Goal: Information Seeking & Learning: Learn about a topic

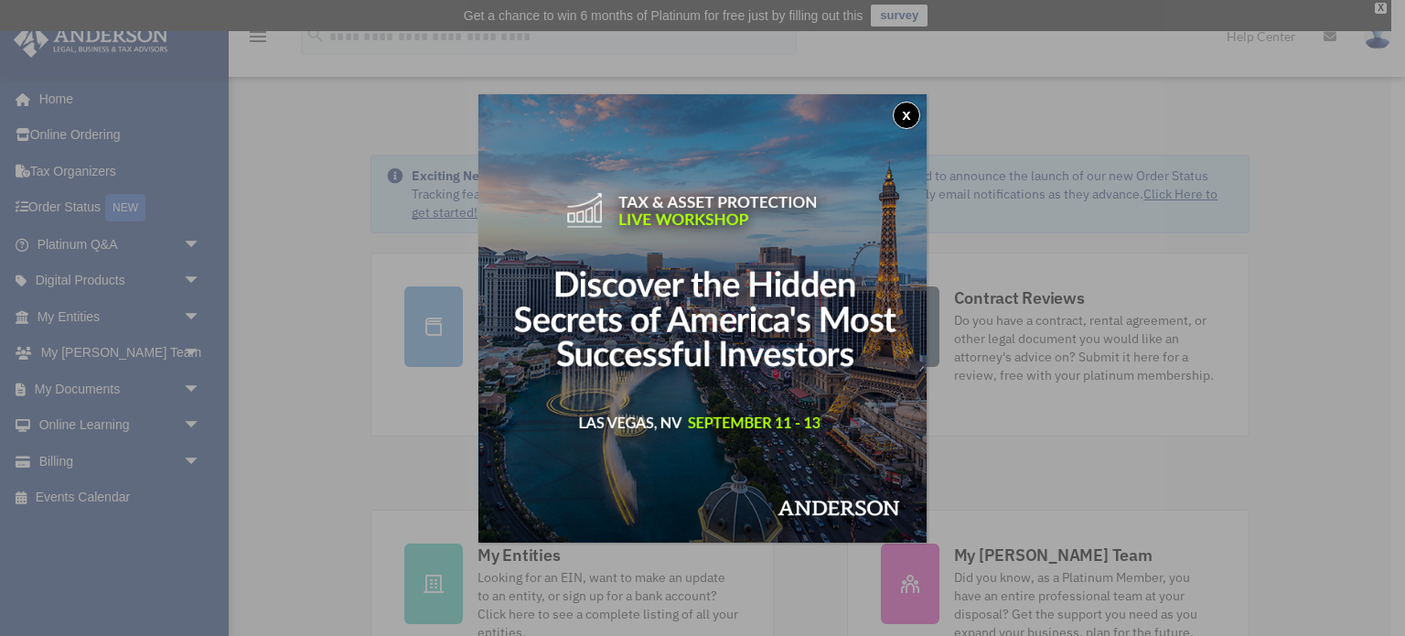
click at [913, 118] on button "x" at bounding box center [906, 115] width 27 height 27
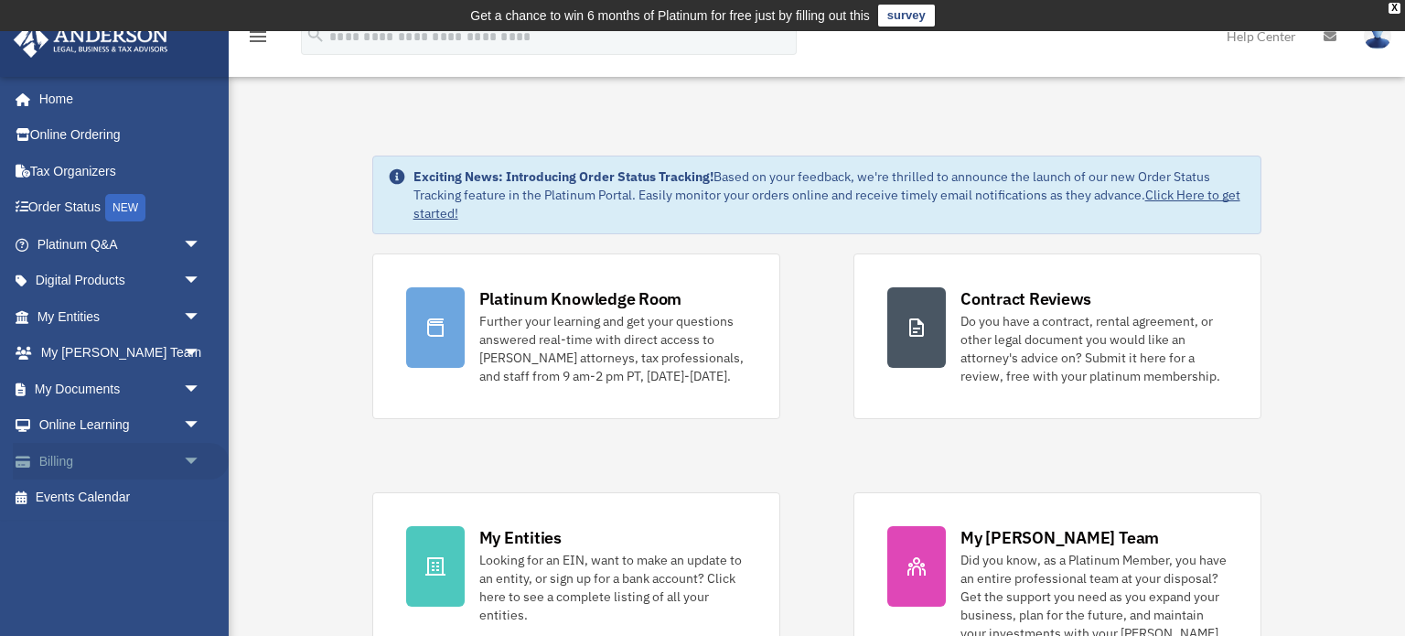
click at [73, 463] on link "Billing arrow_drop_down" at bounding box center [121, 461] width 216 height 37
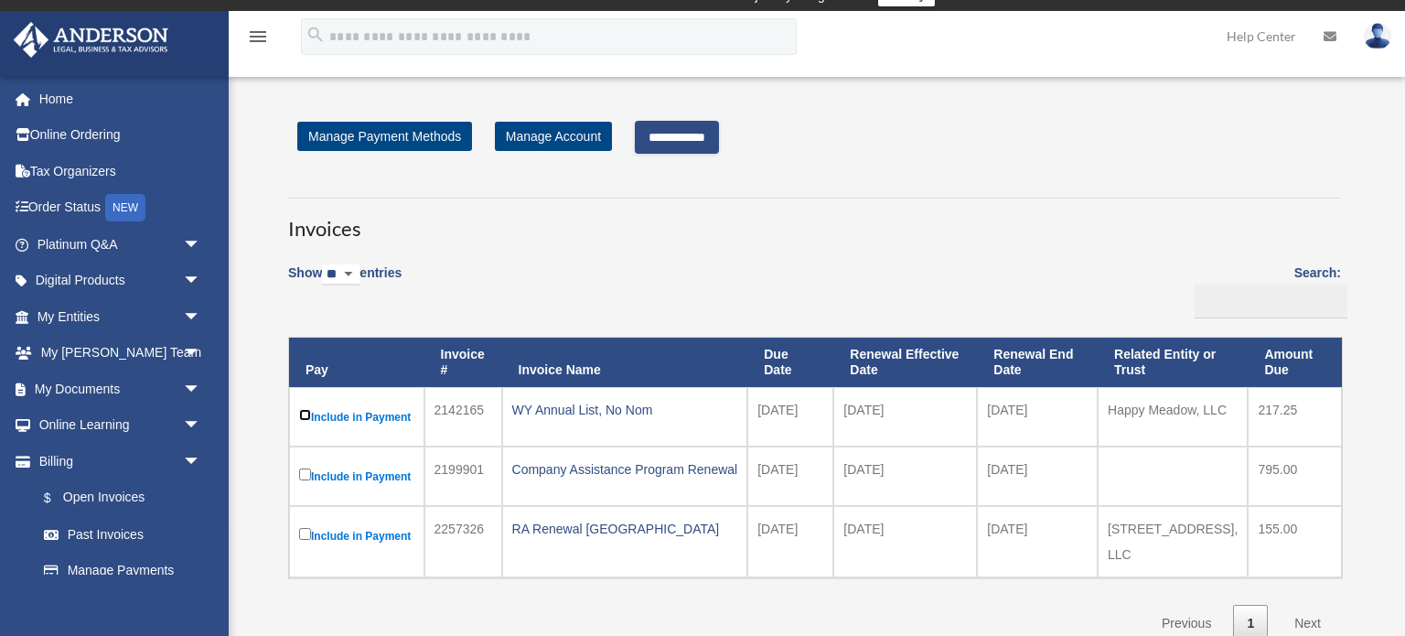
scroll to position [16, 0]
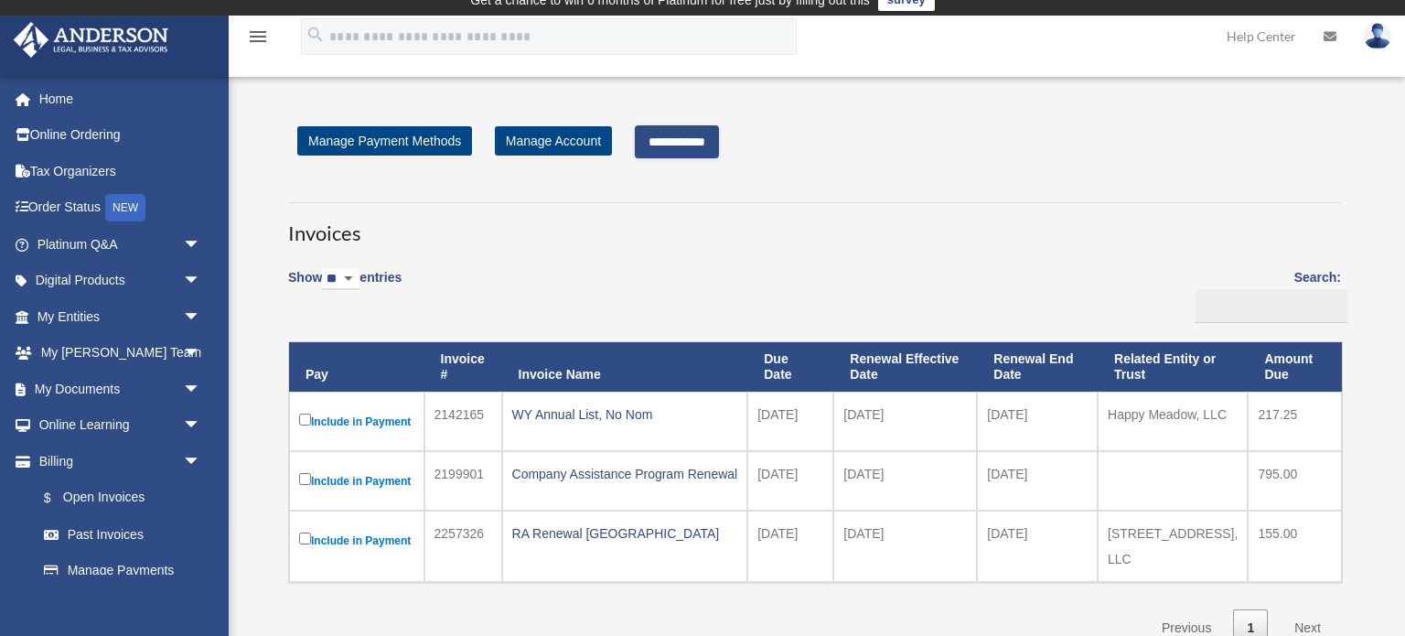
click at [719, 140] on input "**********" at bounding box center [677, 141] width 84 height 33
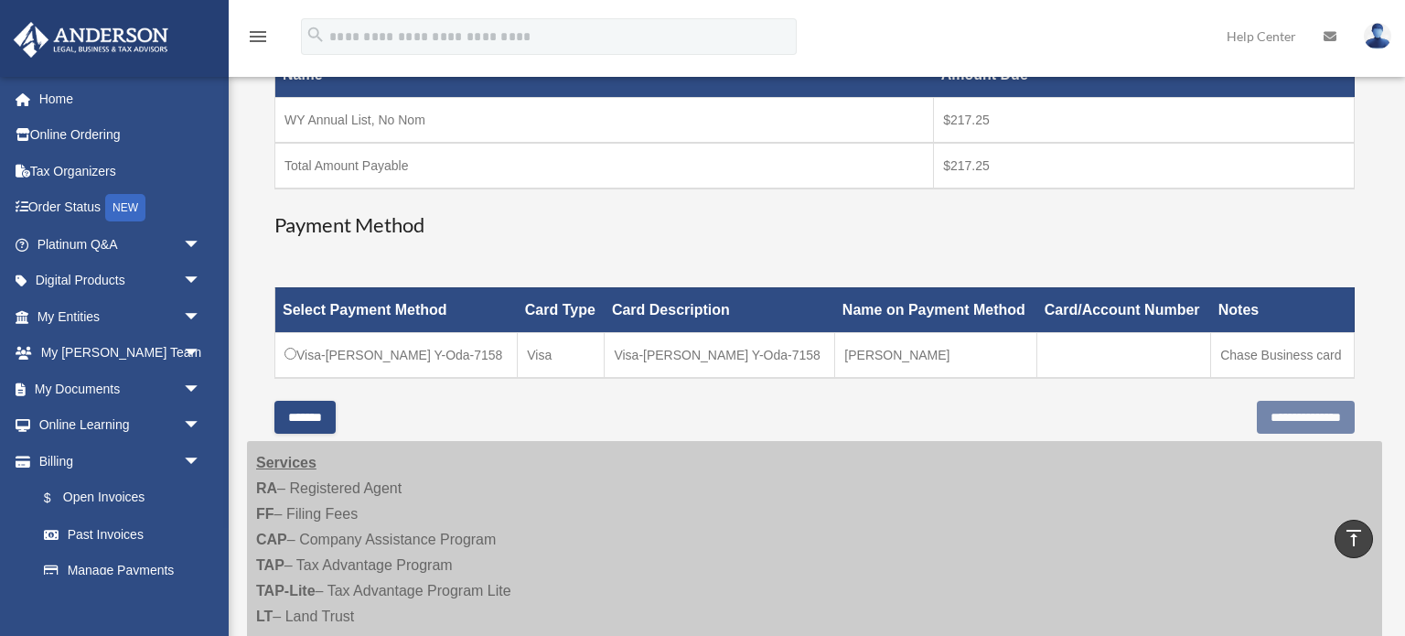
scroll to position [358, 0]
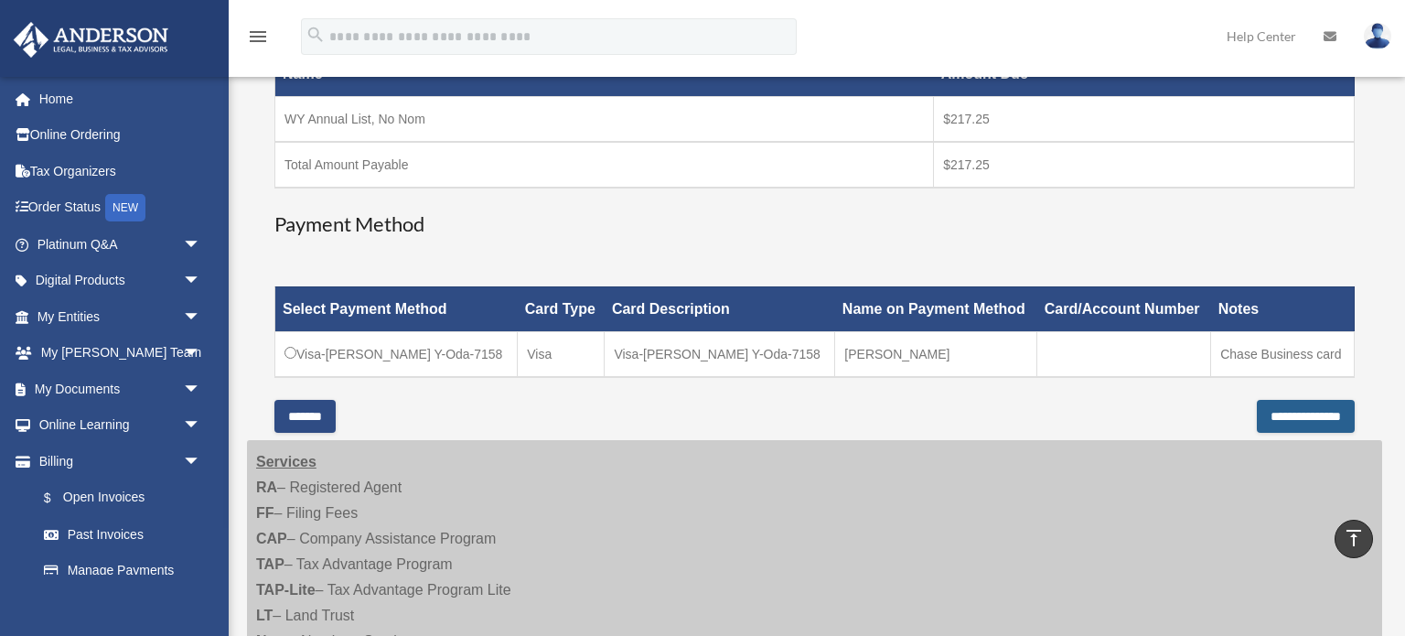
click at [1257, 411] on input "**********" at bounding box center [1306, 416] width 98 height 33
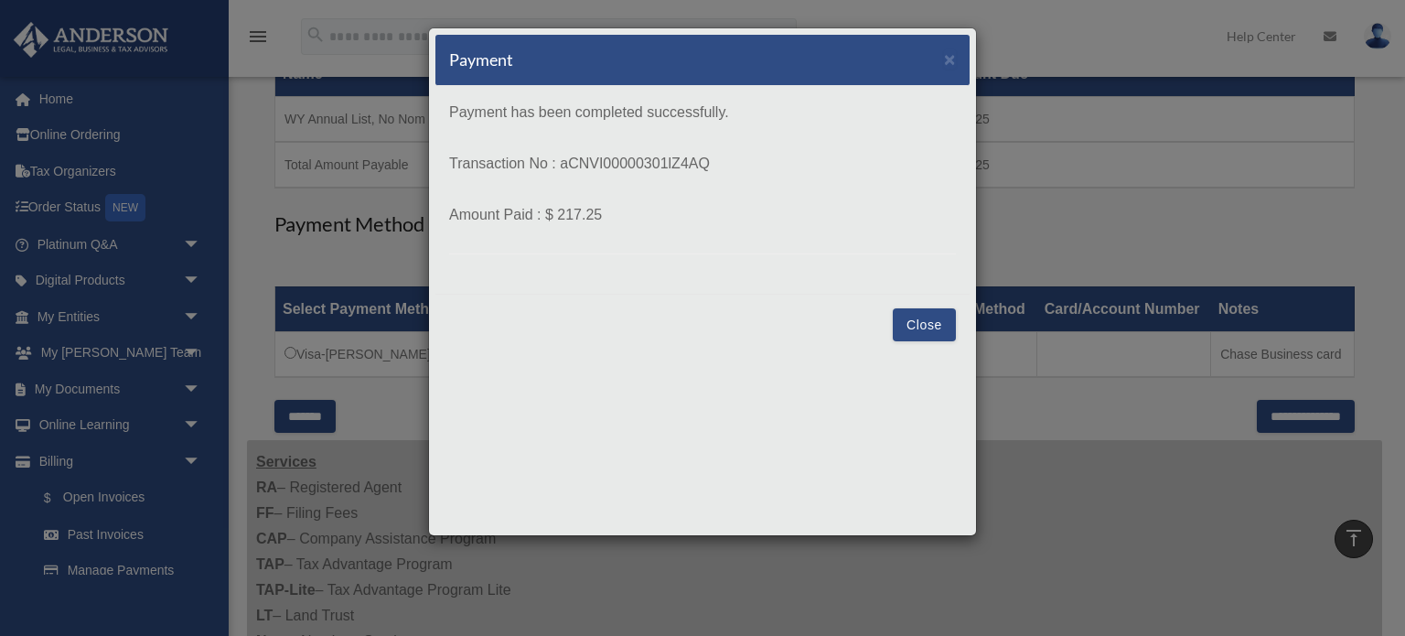
click at [914, 330] on button "Close" at bounding box center [924, 324] width 63 height 33
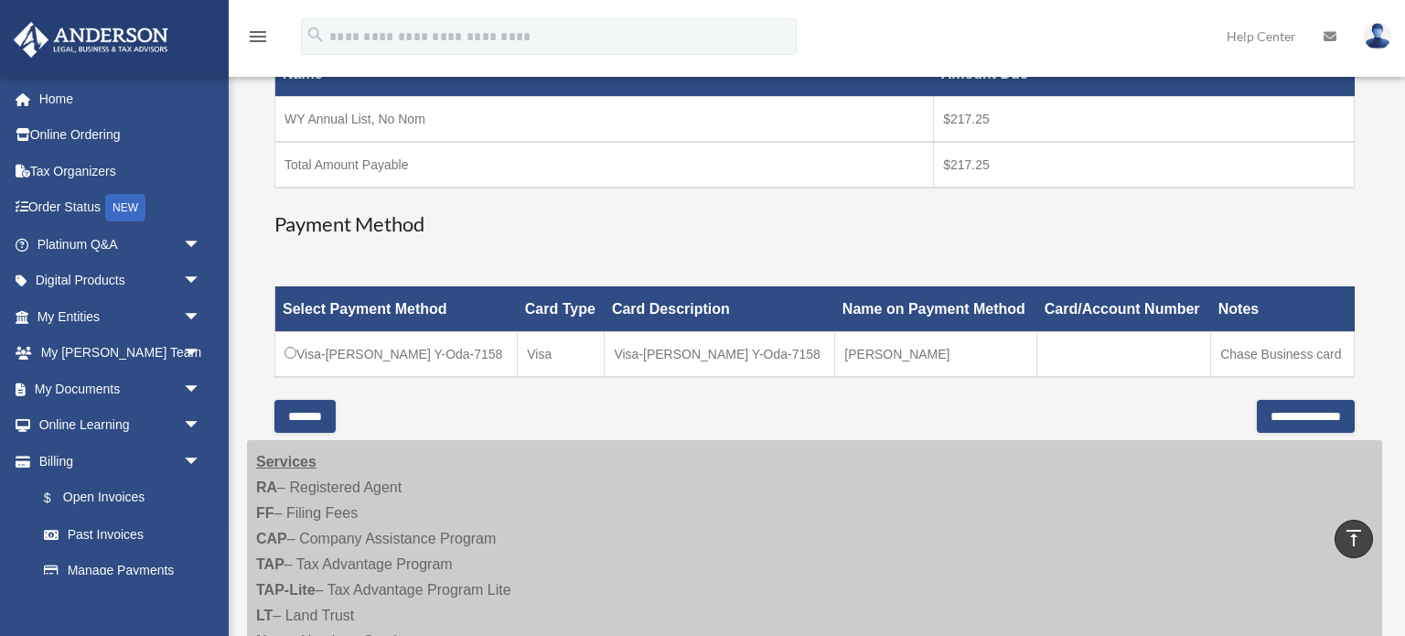
click at [899, 410] on div "Have a question? Please call us at (725)605-8923 or email us directly at paymen…" at bounding box center [814, 121] width 1080 height 624
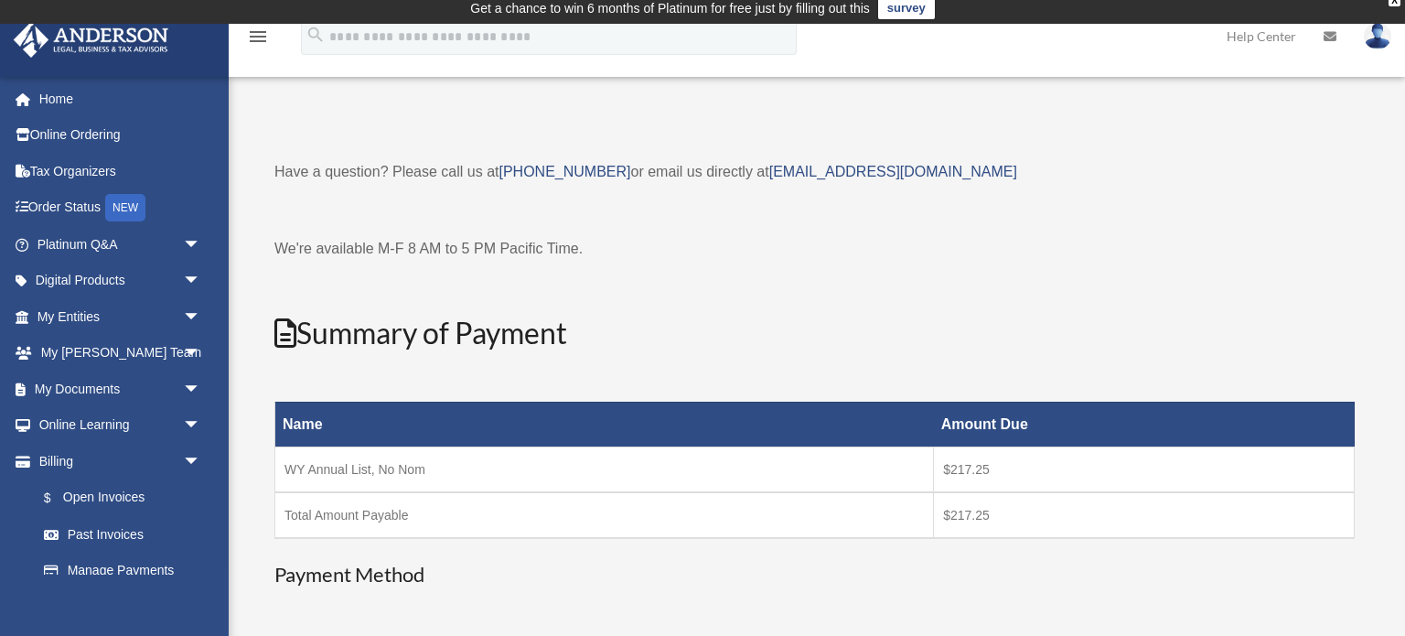
scroll to position [0, 0]
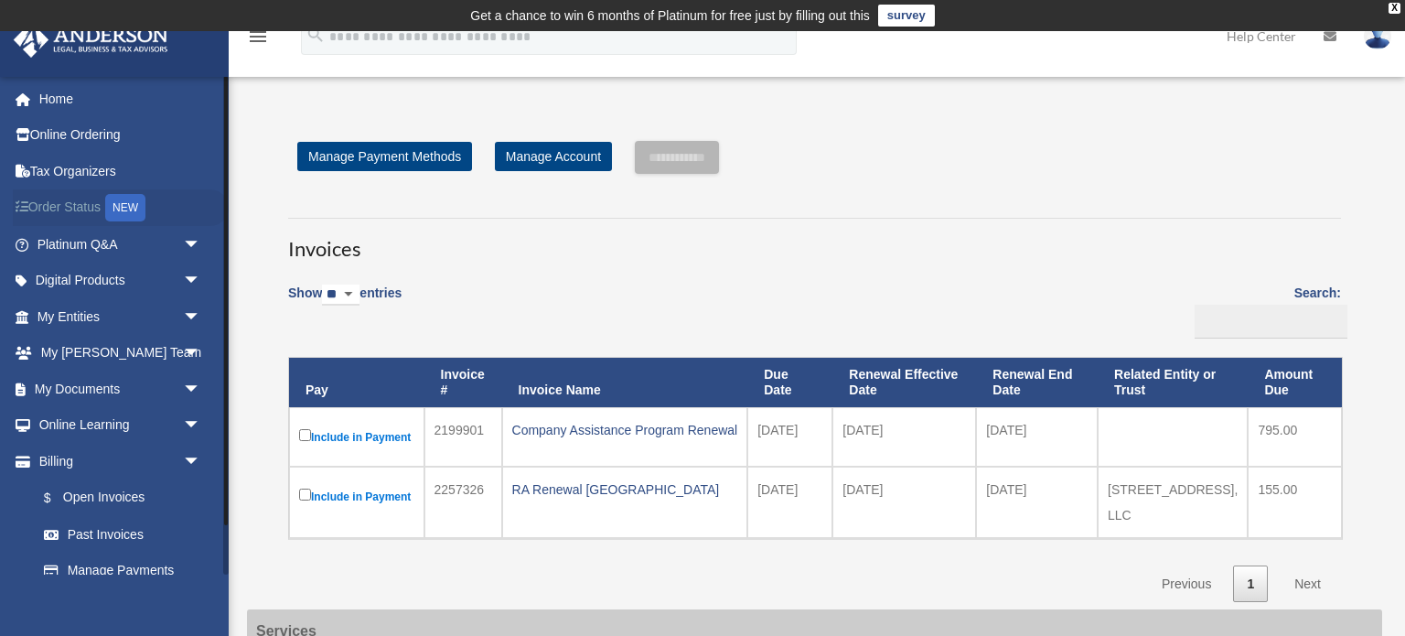
click at [76, 199] on link "Order Status NEW" at bounding box center [121, 207] width 216 height 37
click at [91, 244] on link "Platinum Q&A arrow_drop_down" at bounding box center [121, 244] width 216 height 37
click at [183, 243] on span "arrow_drop_down" at bounding box center [201, 244] width 37 height 37
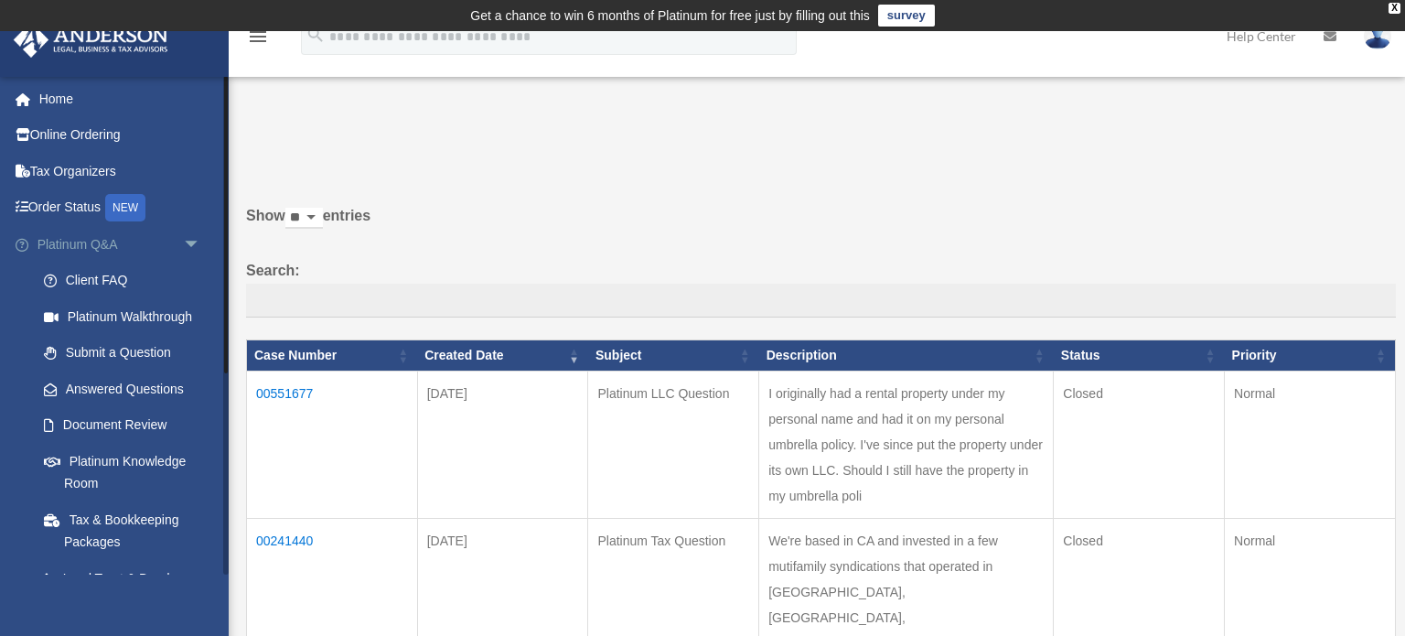
click at [193, 241] on span "arrow_drop_down" at bounding box center [201, 244] width 37 height 37
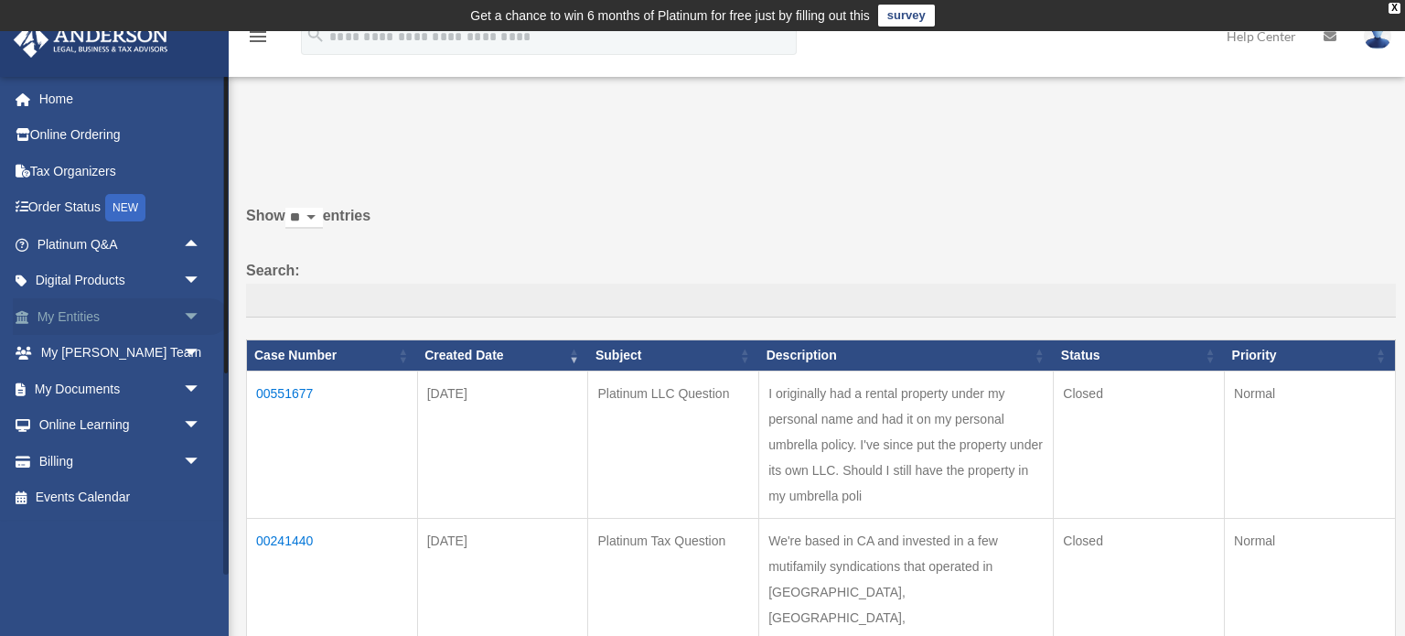
click at [187, 317] on span "arrow_drop_down" at bounding box center [201, 316] width 37 height 37
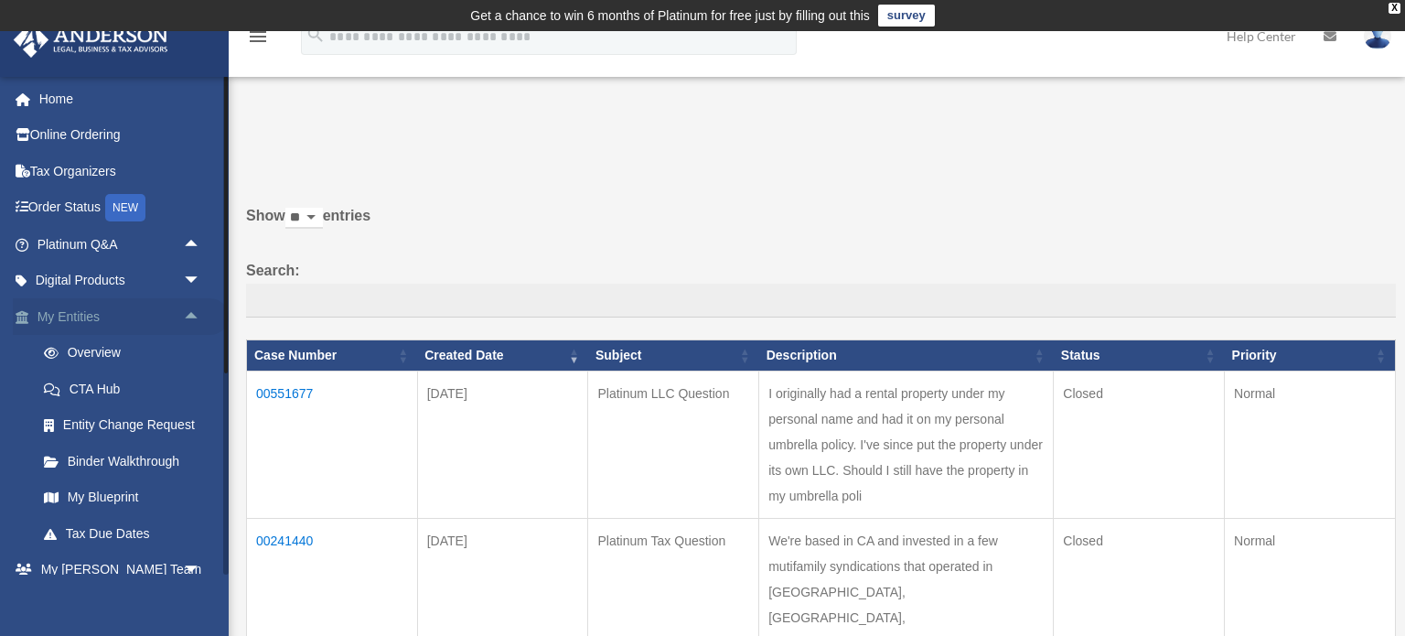
click at [187, 317] on span "arrow_drop_up" at bounding box center [201, 316] width 37 height 37
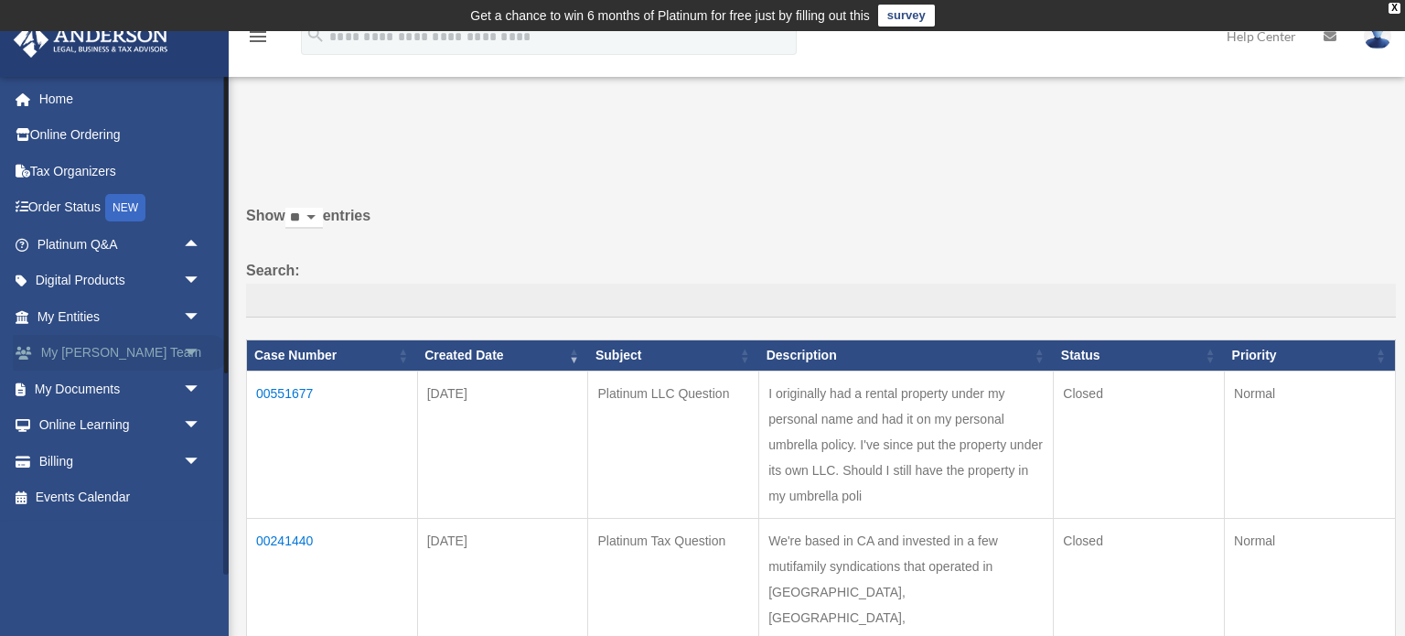
click at [191, 355] on span "arrow_drop_down" at bounding box center [201, 353] width 37 height 37
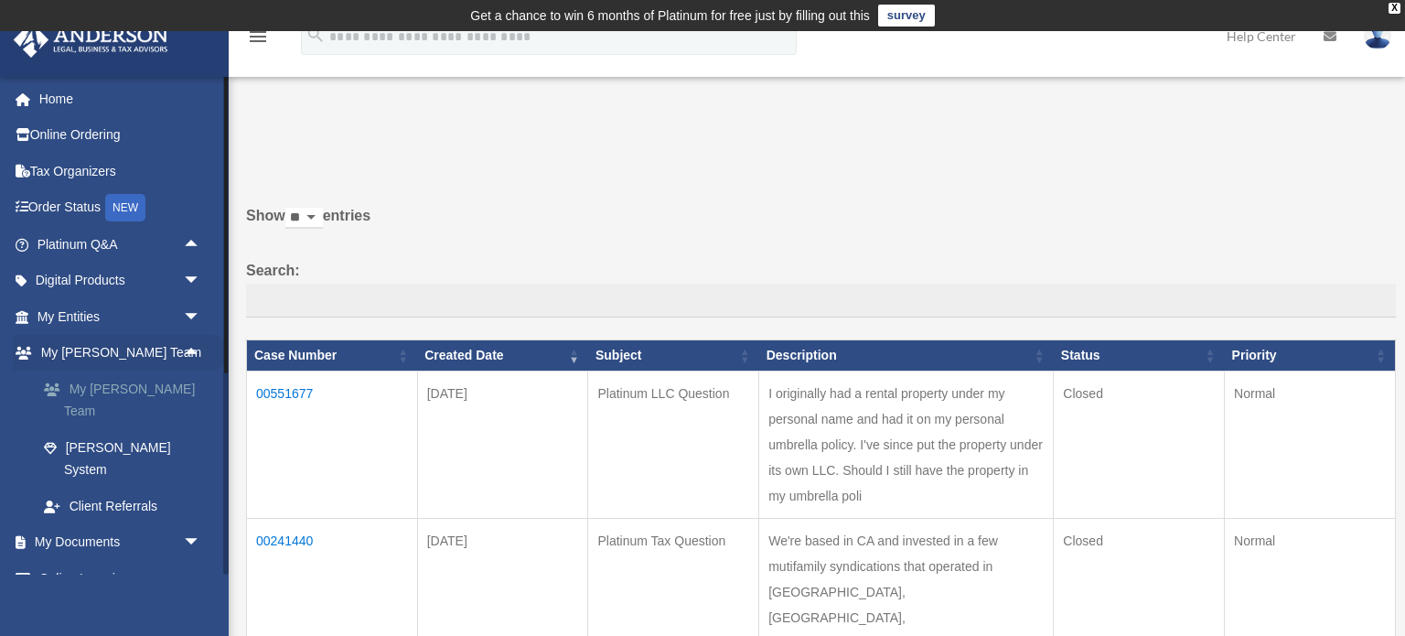
click at [146, 398] on link "My [PERSON_NAME] Team" at bounding box center [127, 399] width 203 height 59
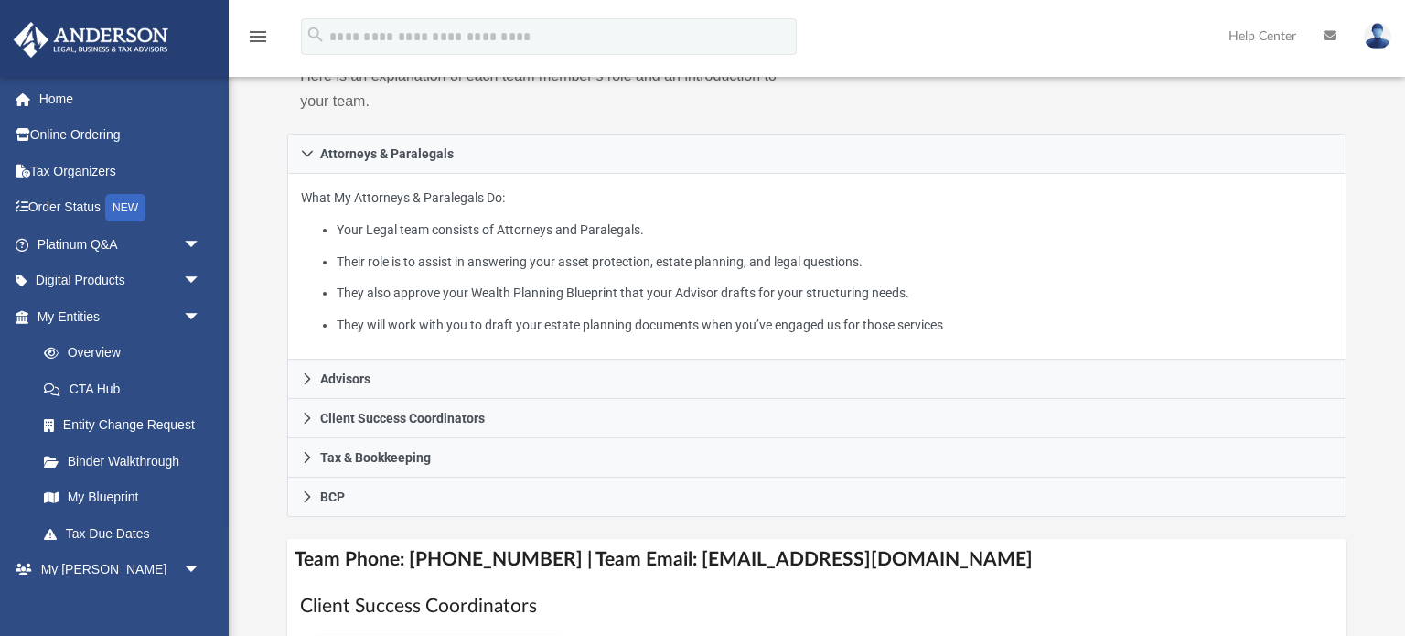
scroll to position [299, 0]
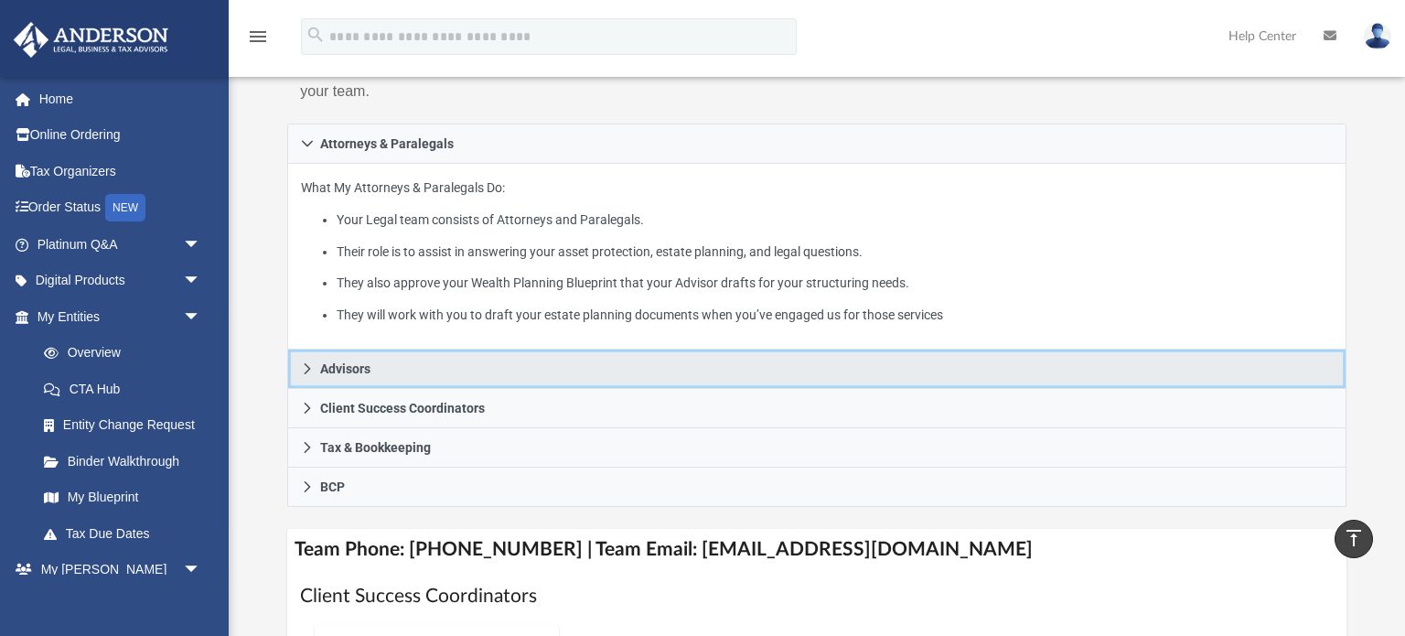
click at [309, 374] on link "Advisors" at bounding box center [816, 368] width 1058 height 39
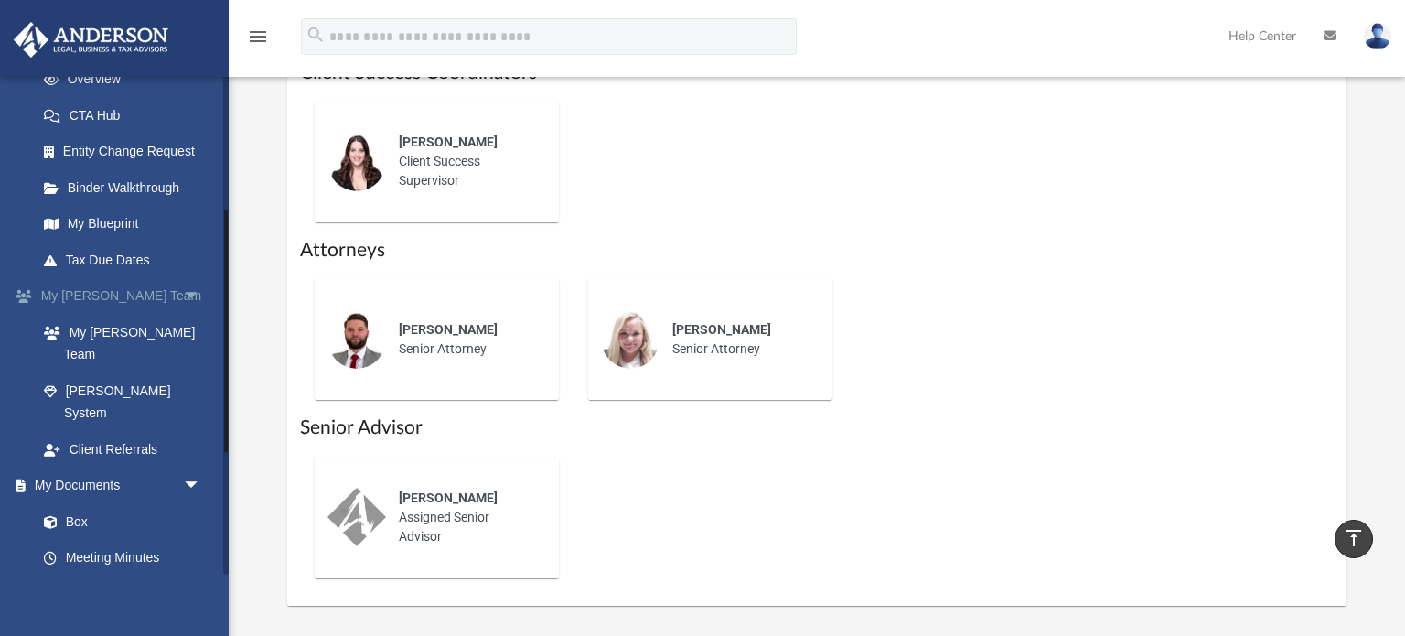
scroll to position [278, 0]
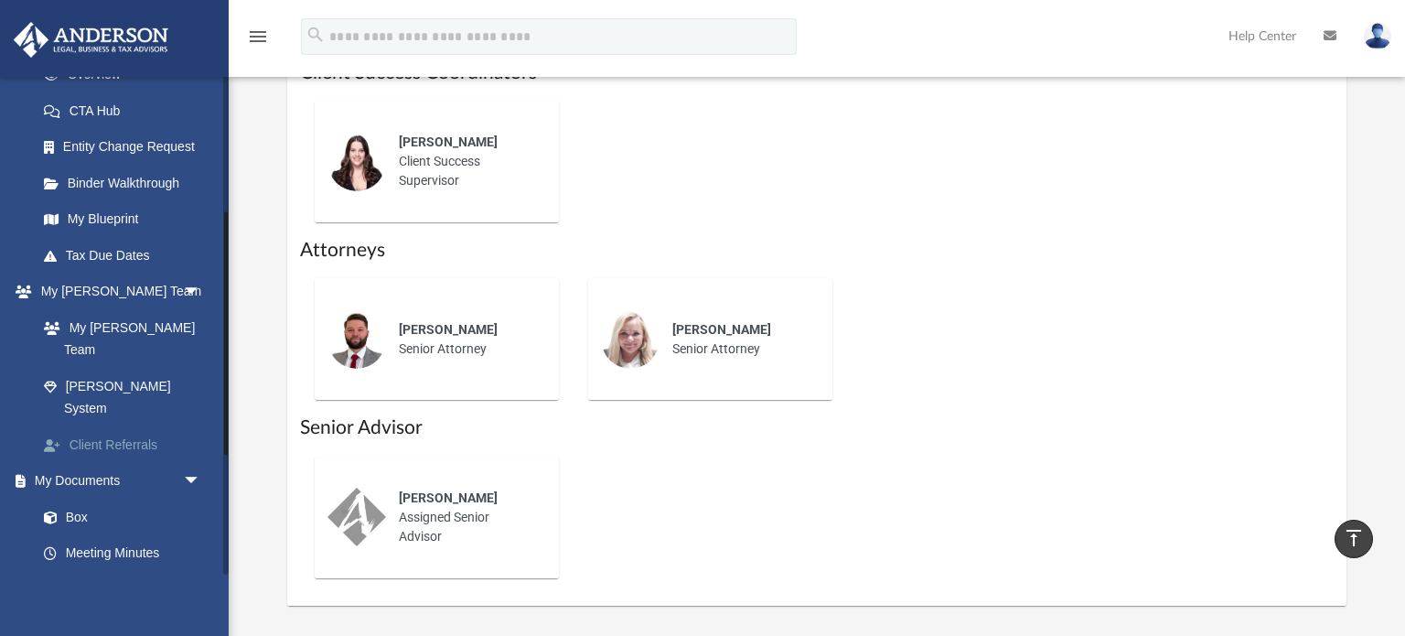
click at [137, 426] on link "Client Referrals" at bounding box center [127, 444] width 203 height 37
click at [133, 426] on link "Client Referrals" at bounding box center [127, 444] width 203 height 37
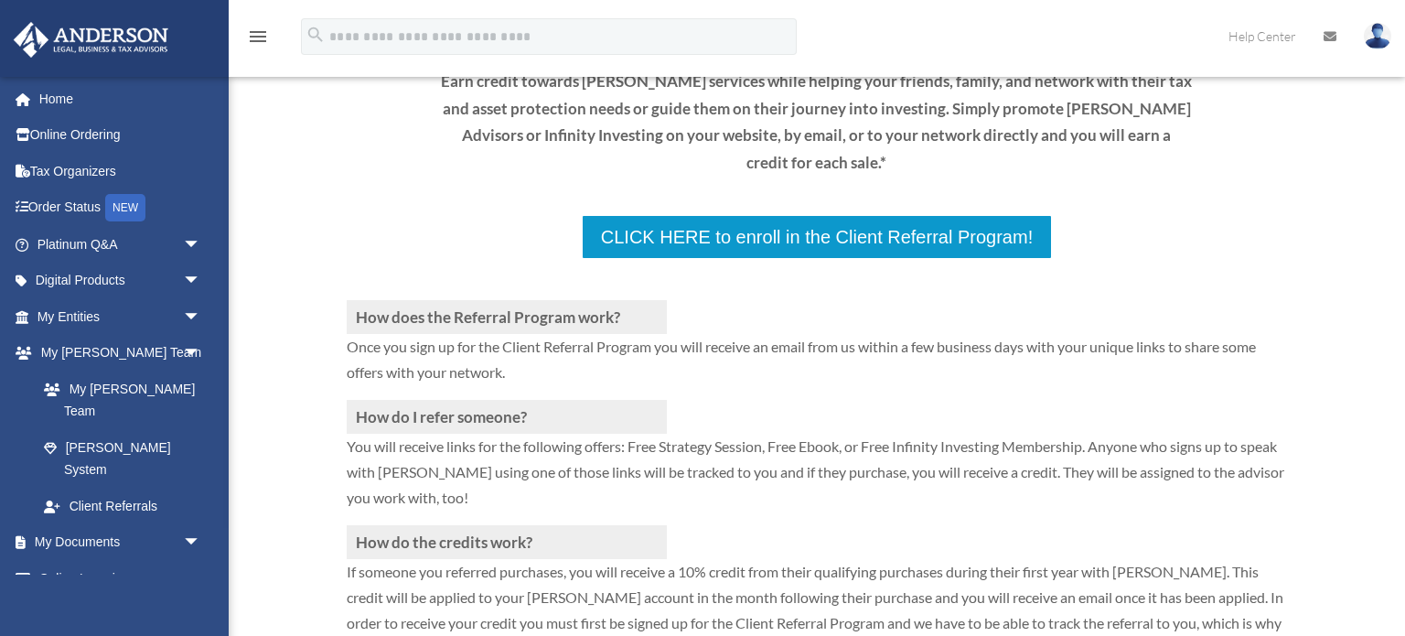
scroll to position [287, 0]
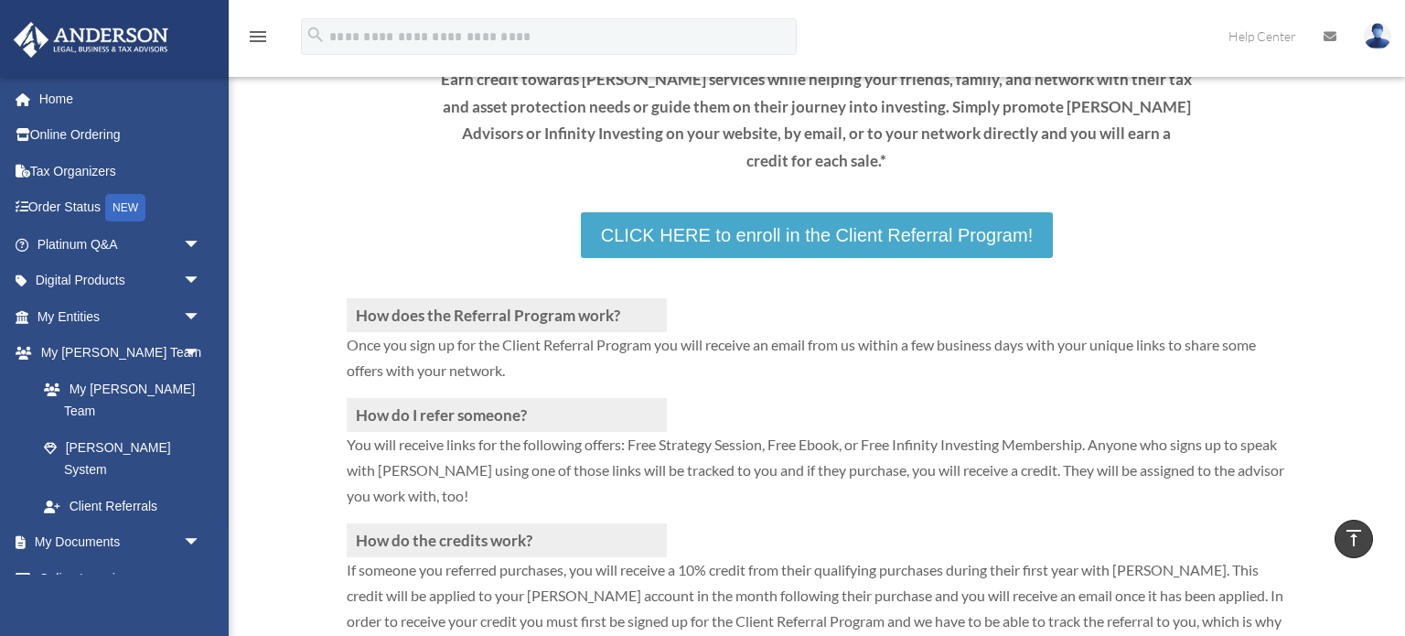
click at [740, 222] on link "CLICK HERE to enroll in the Client Referral Program!" at bounding box center [817, 235] width 472 height 46
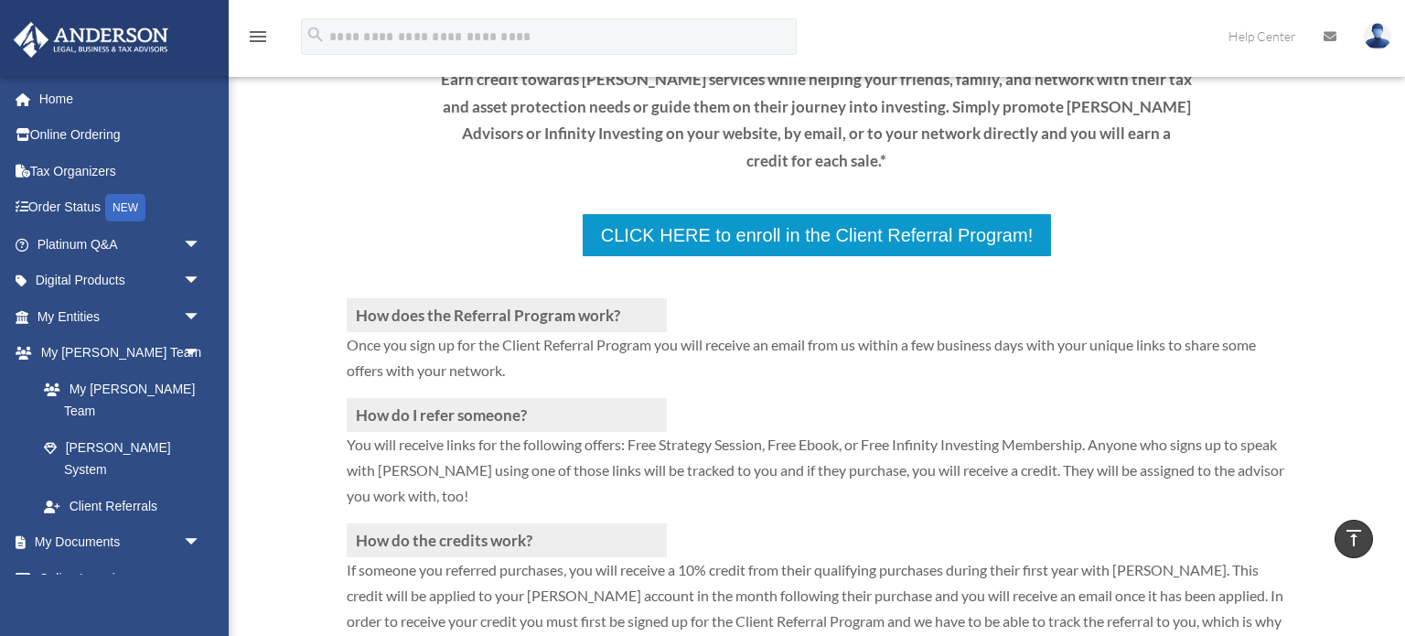
click at [264, 466] on div "How does the Referral Program work? Once you sign up for the Client Referral Pr…" at bounding box center [817, 441] width 1176 height 657
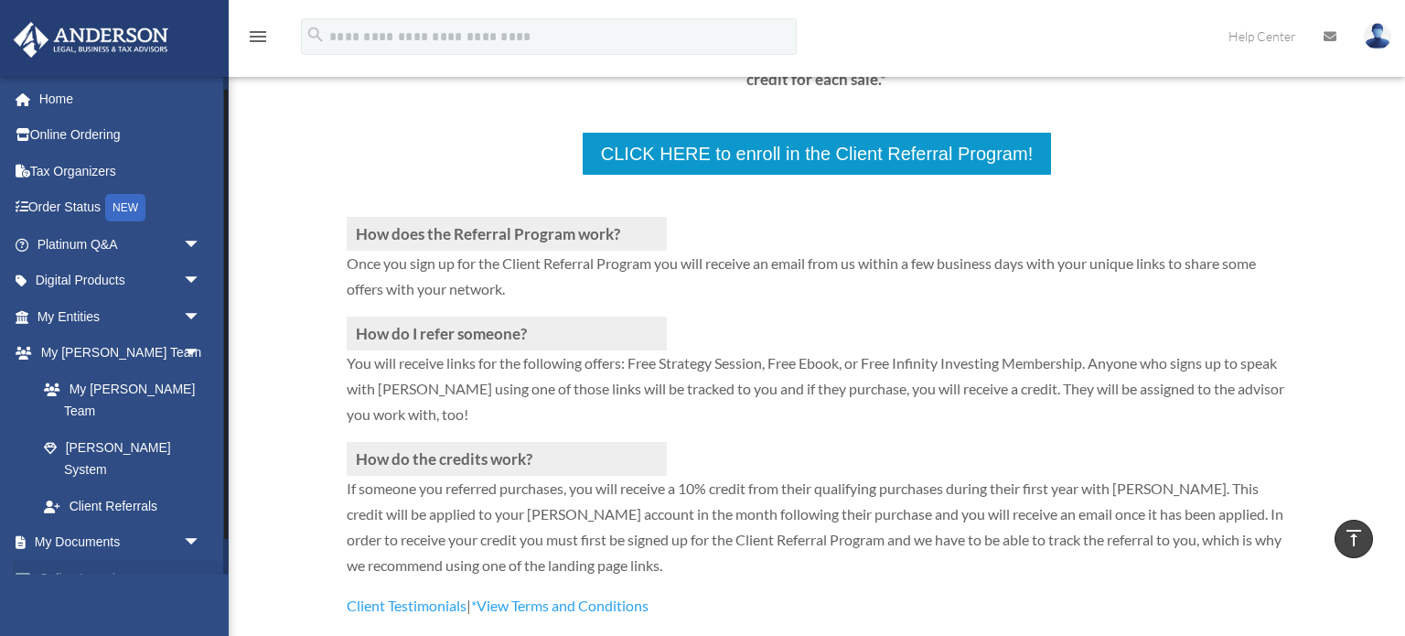
scroll to position [54, 0]
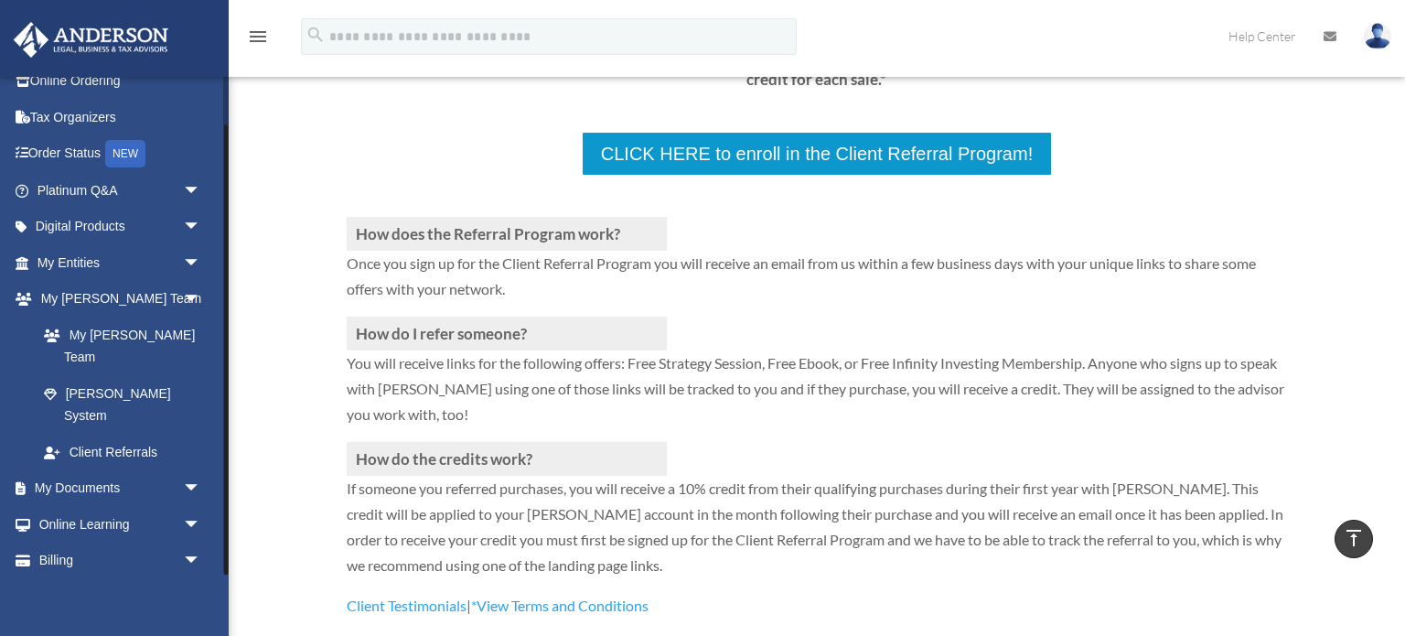
click at [92, 578] on link "Events Calendar" at bounding box center [121, 596] width 216 height 37
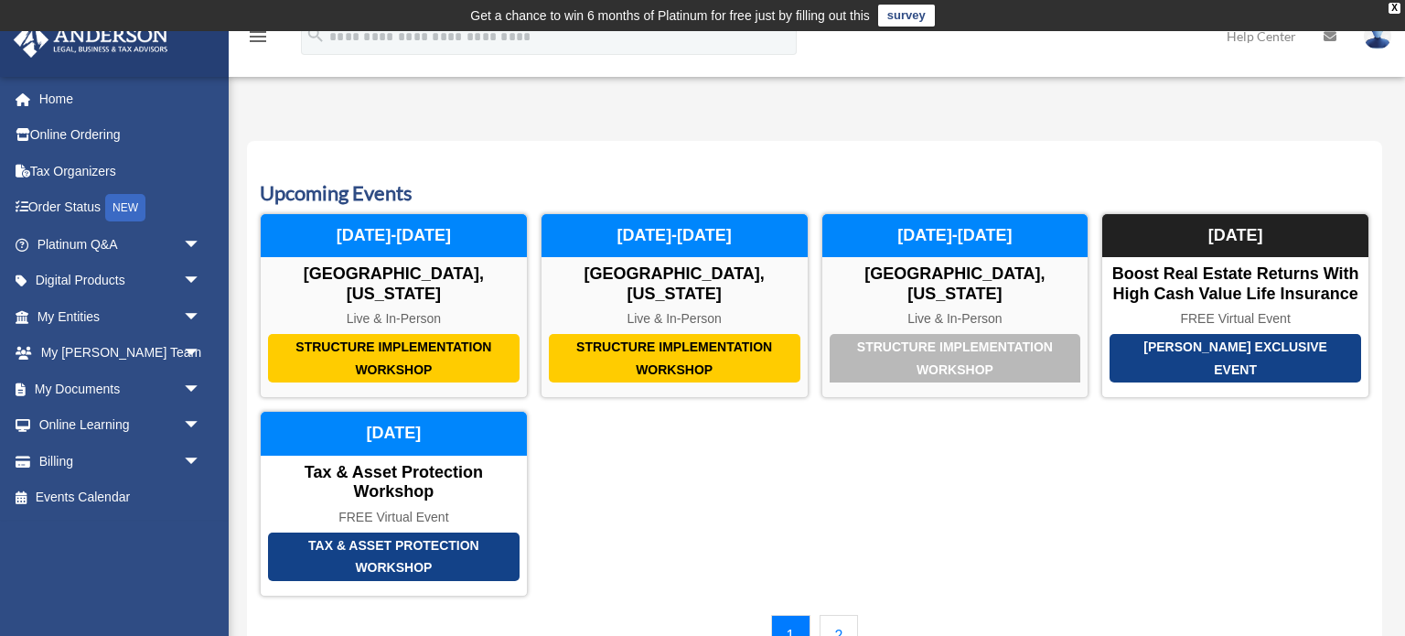
click at [844, 618] on link "2" at bounding box center [838, 636] width 39 height 42
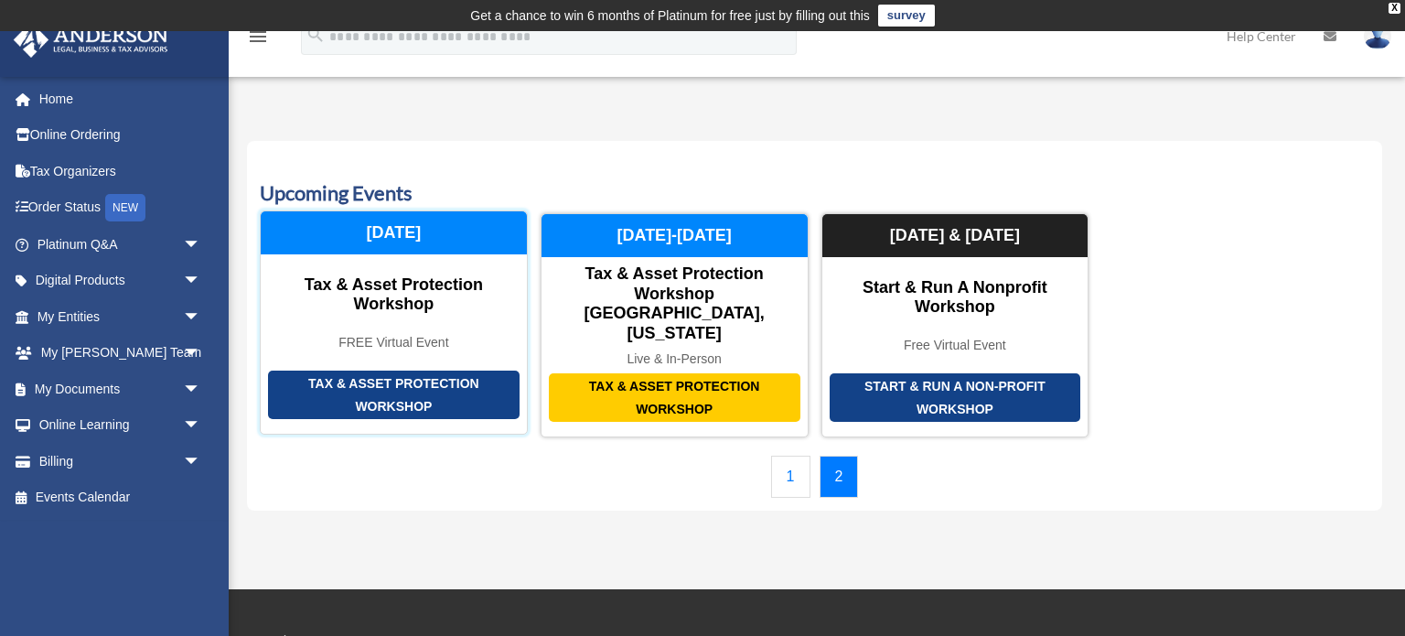
click at [415, 370] on div "Tax & Asset Protection Workshop" at bounding box center [393, 394] width 251 height 48
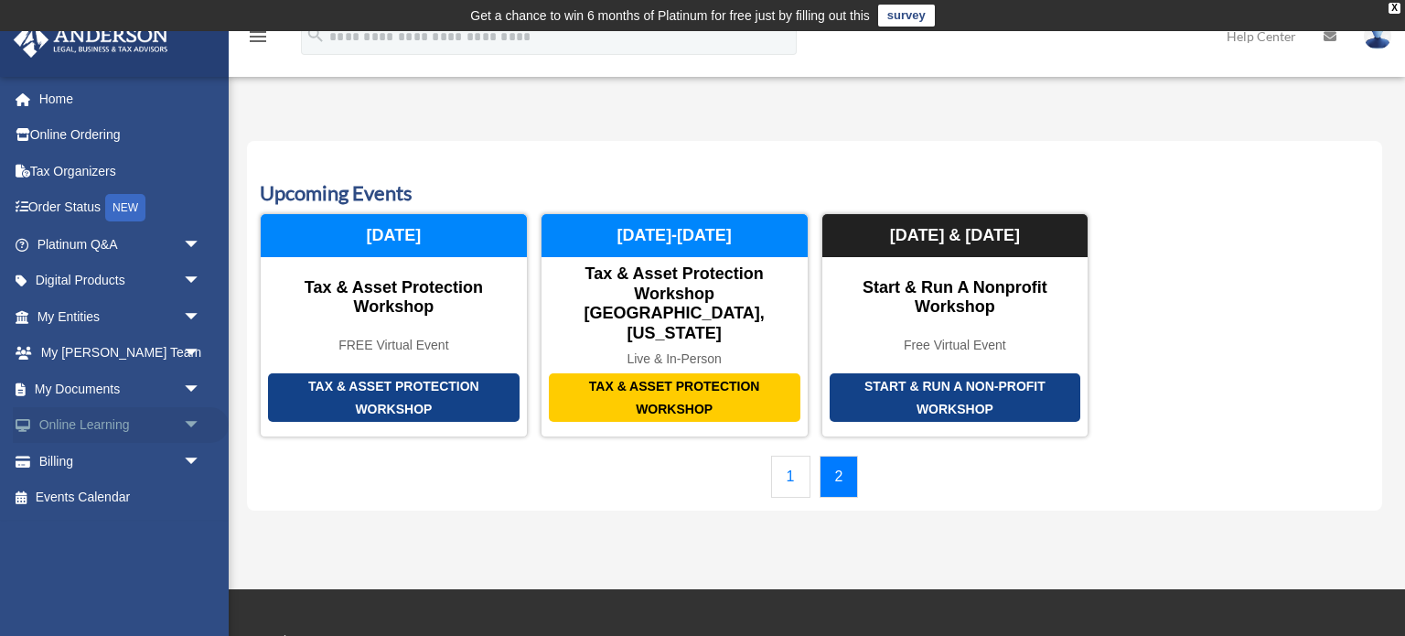
click at [64, 429] on link "Online Learning arrow_drop_down" at bounding box center [121, 425] width 216 height 37
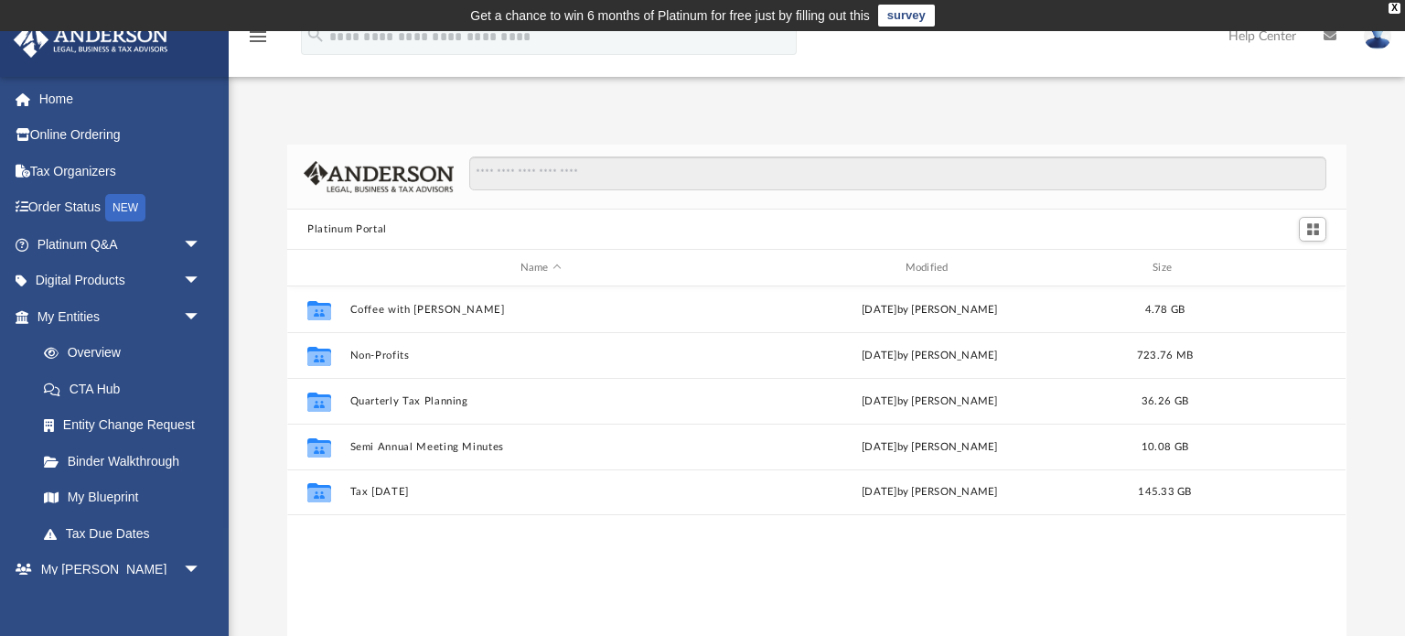
scroll to position [415, 1058]
click at [501, 551] on div "Collaborated Folder Coffee with Carl Wed Aug 16 2023 by Matthew Moore 4.78 GB C…" at bounding box center [816, 475] width 1058 height 379
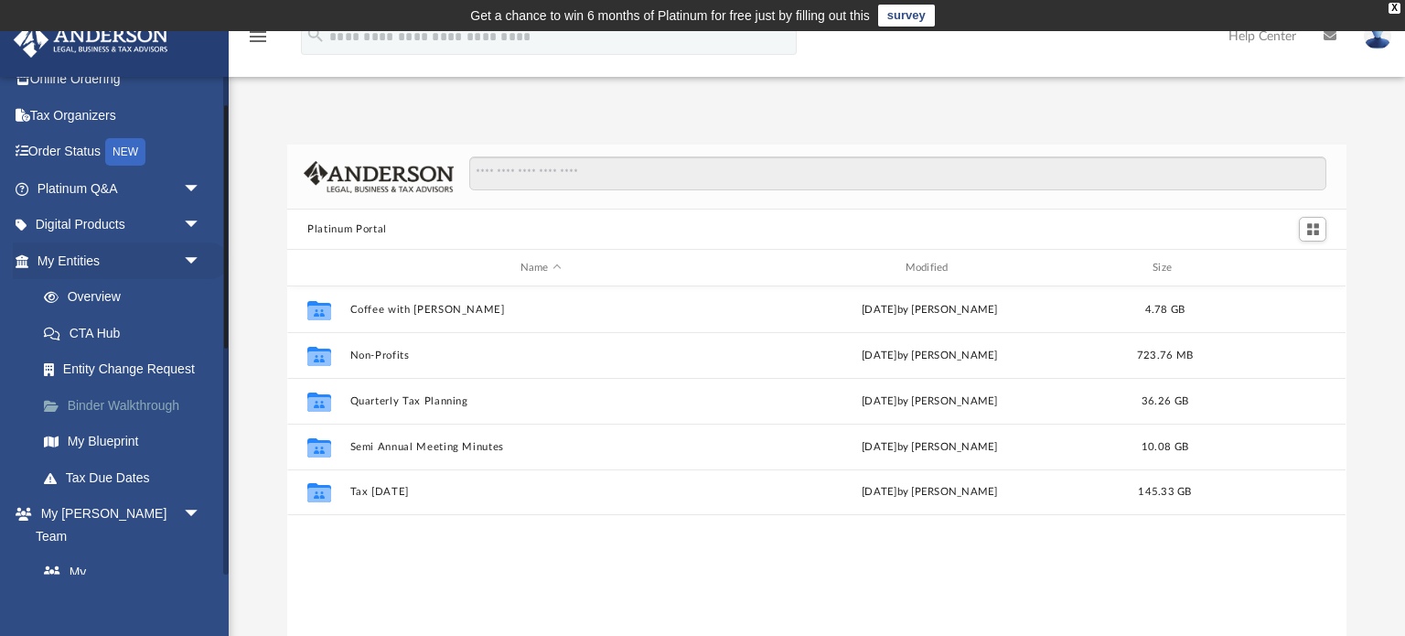
scroll to position [50, 0]
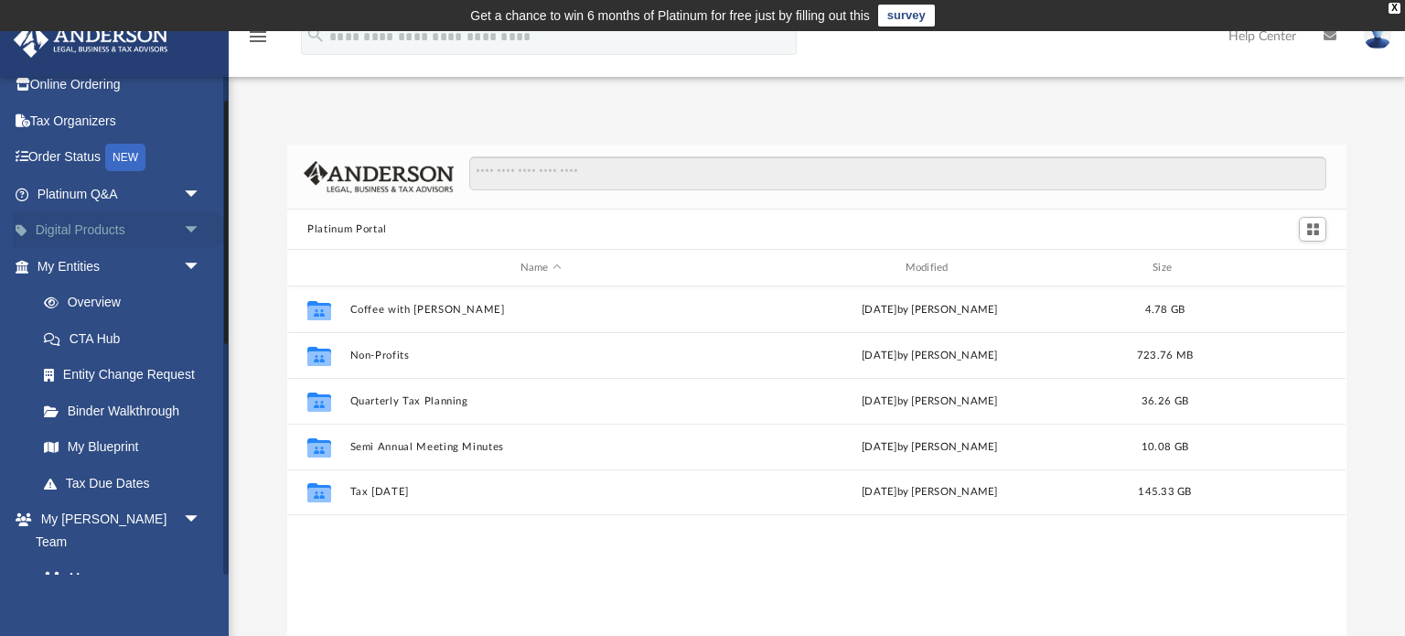
click at [108, 238] on link "Digital Products arrow_drop_down" at bounding box center [121, 230] width 216 height 37
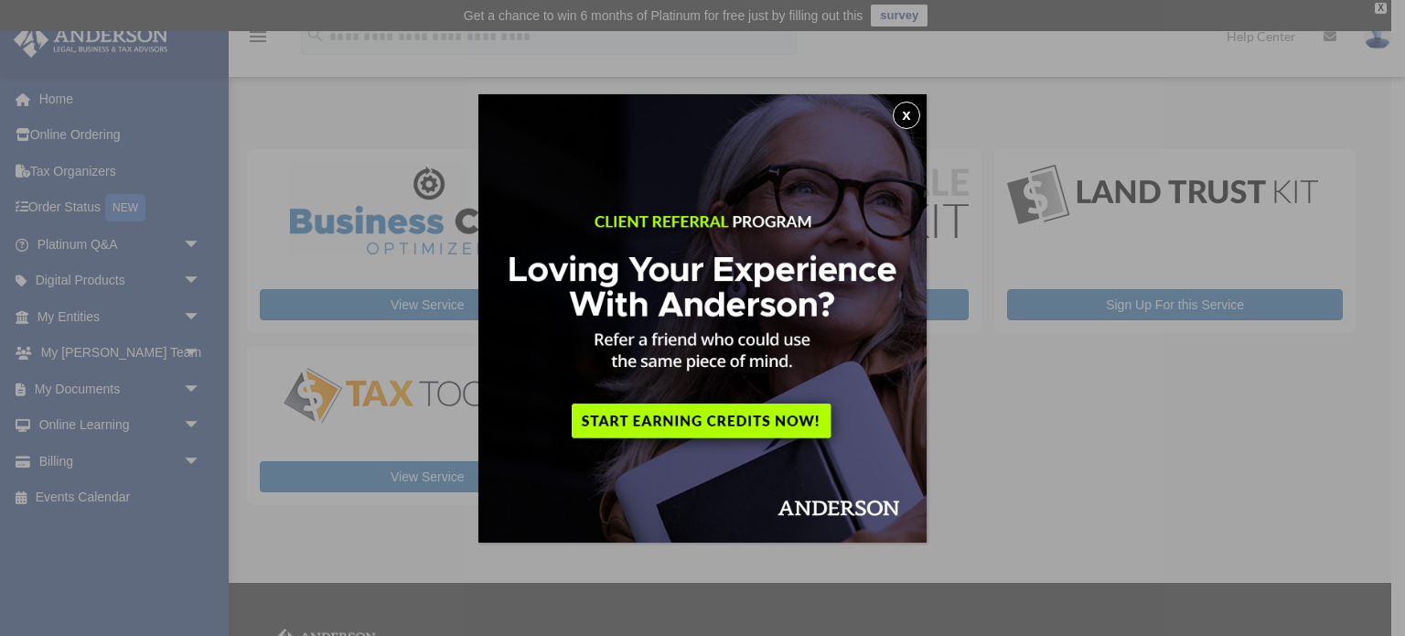
click at [906, 116] on button "x" at bounding box center [906, 115] width 27 height 27
